Goal: Navigation & Orientation: Go to known website

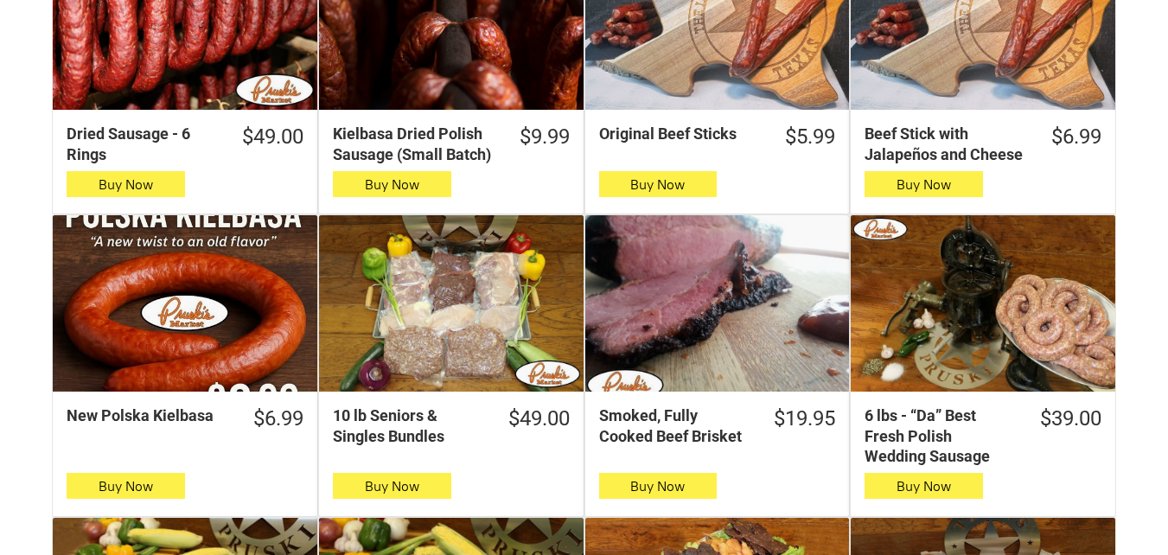
scroll to position [778, 0]
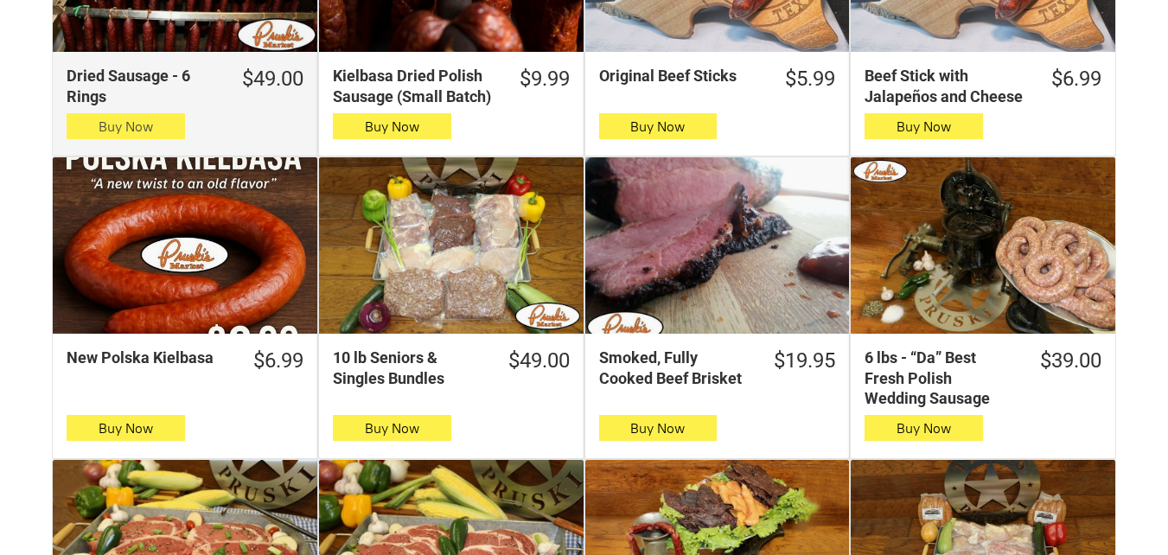
click at [84, 133] on button "Buy Now" at bounding box center [126, 126] width 118 height 26
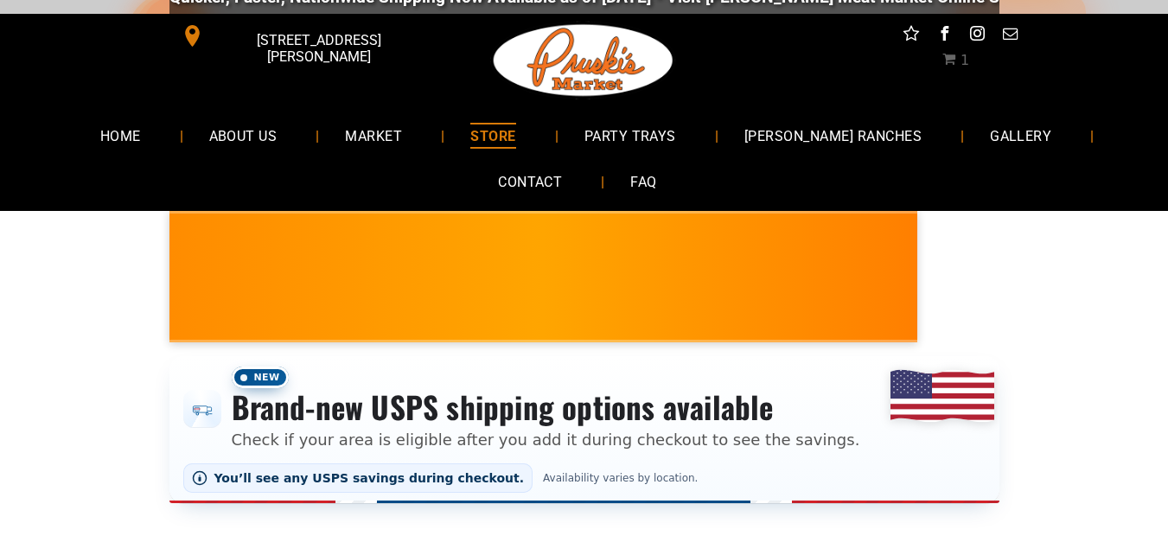
scroll to position [0, 0]
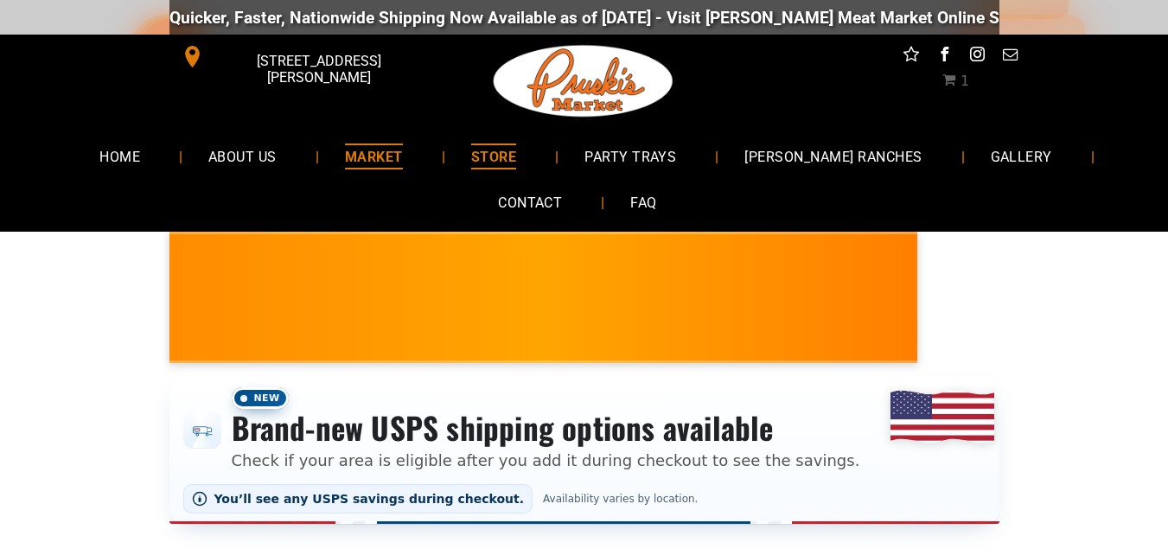
click at [369, 142] on link "MARKET" at bounding box center [374, 156] width 110 height 46
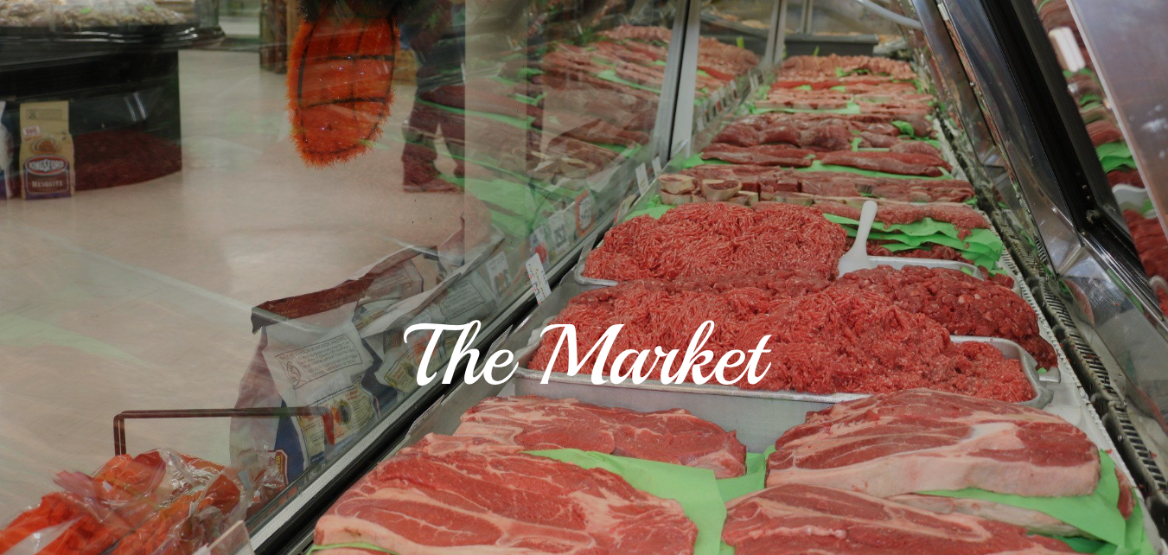
scroll to position [86, 0]
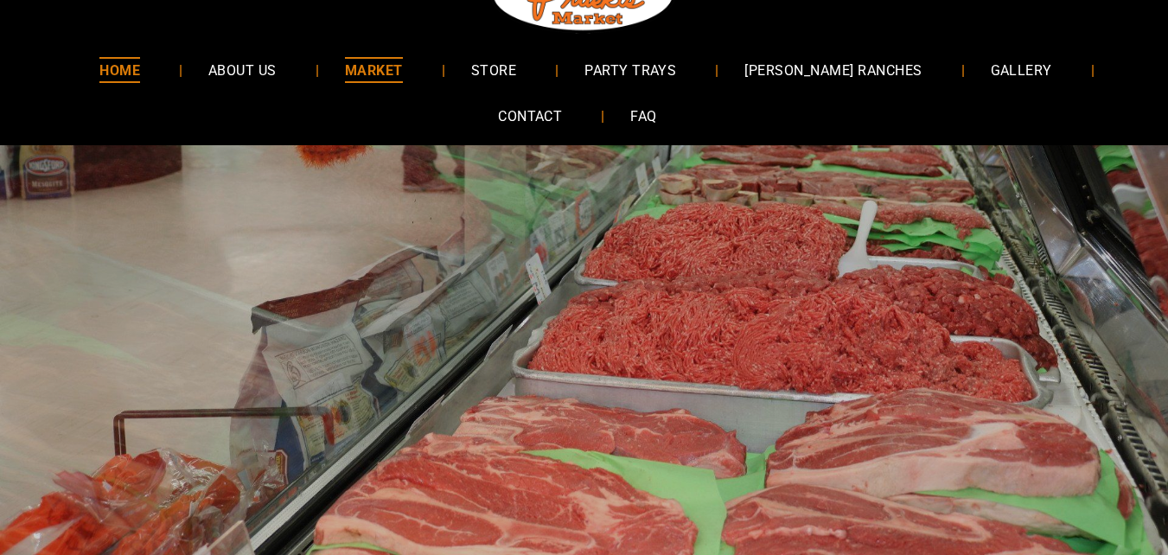
click at [166, 56] on link "HOME" at bounding box center [119, 70] width 92 height 46
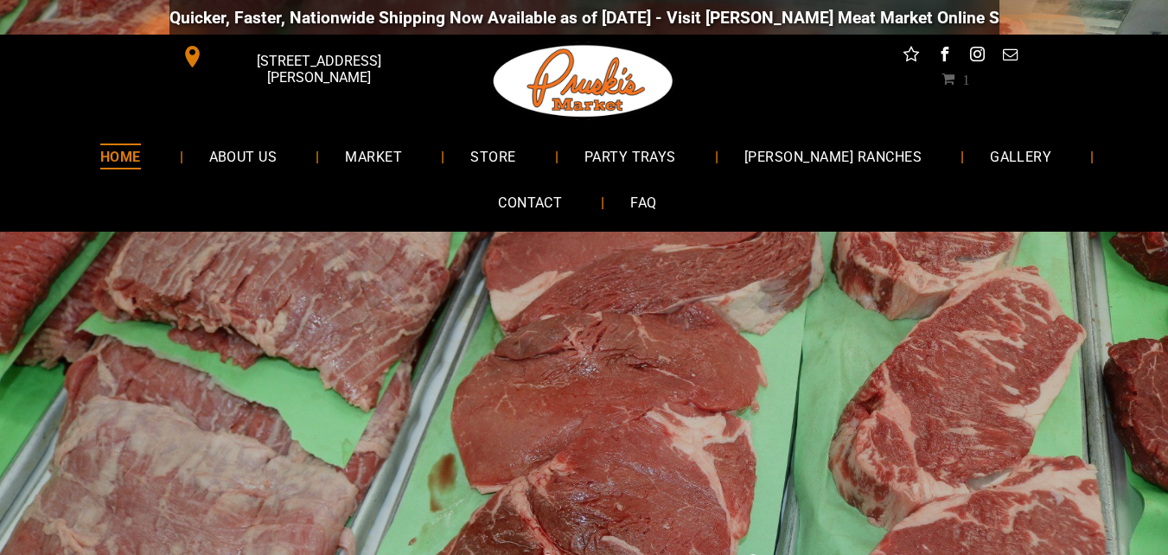
click at [811, 159] on span "[PERSON_NAME] RANCHES" at bounding box center [832, 156] width 179 height 25
